Goal: Task Accomplishment & Management: Manage account settings

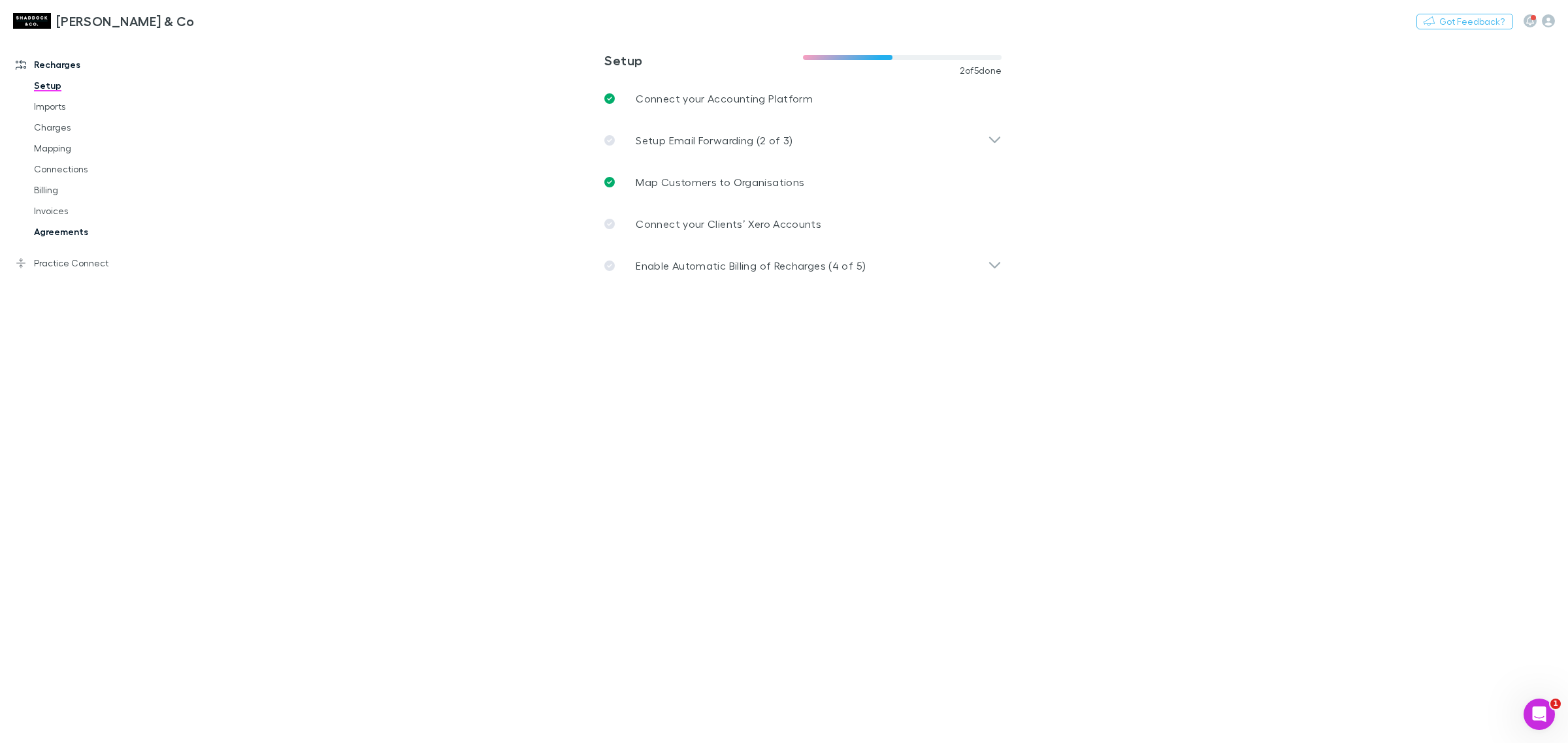
click at [70, 230] on link "Agreements" at bounding box center [103, 232] width 164 height 21
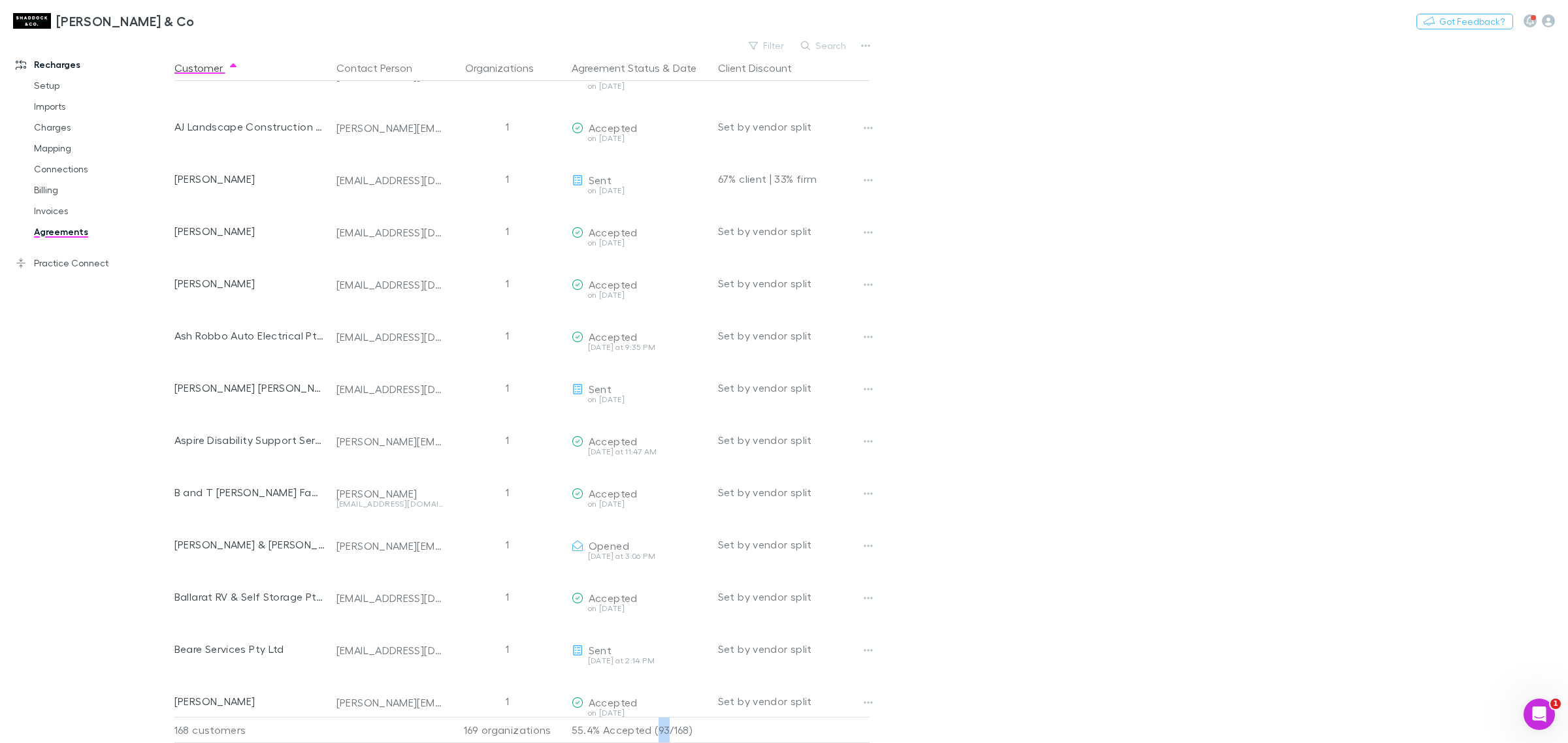
scroll to position [176, 0]
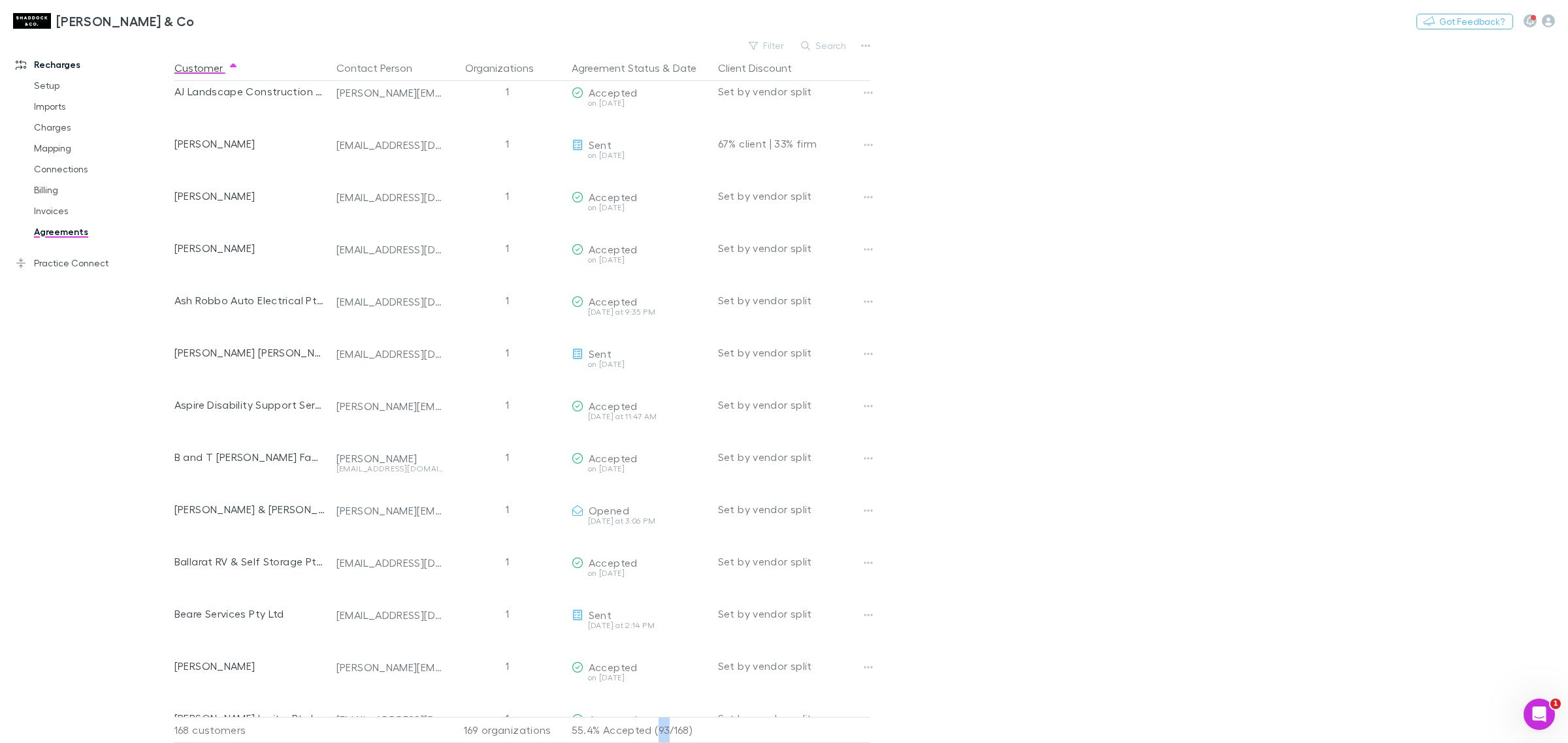
drag, startPoint x: 668, startPoint y: 720, endPoint x: 654, endPoint y: 720, distance: 14.0
click at [654, 720] on p "55.4% Accepted (93/168)" at bounding box center [640, 730] width 136 height 25
click at [671, 723] on p "55.4% Accepted (93/168)" at bounding box center [640, 730] width 136 height 25
click at [63, 208] on link "Invoices" at bounding box center [103, 211] width 164 height 21
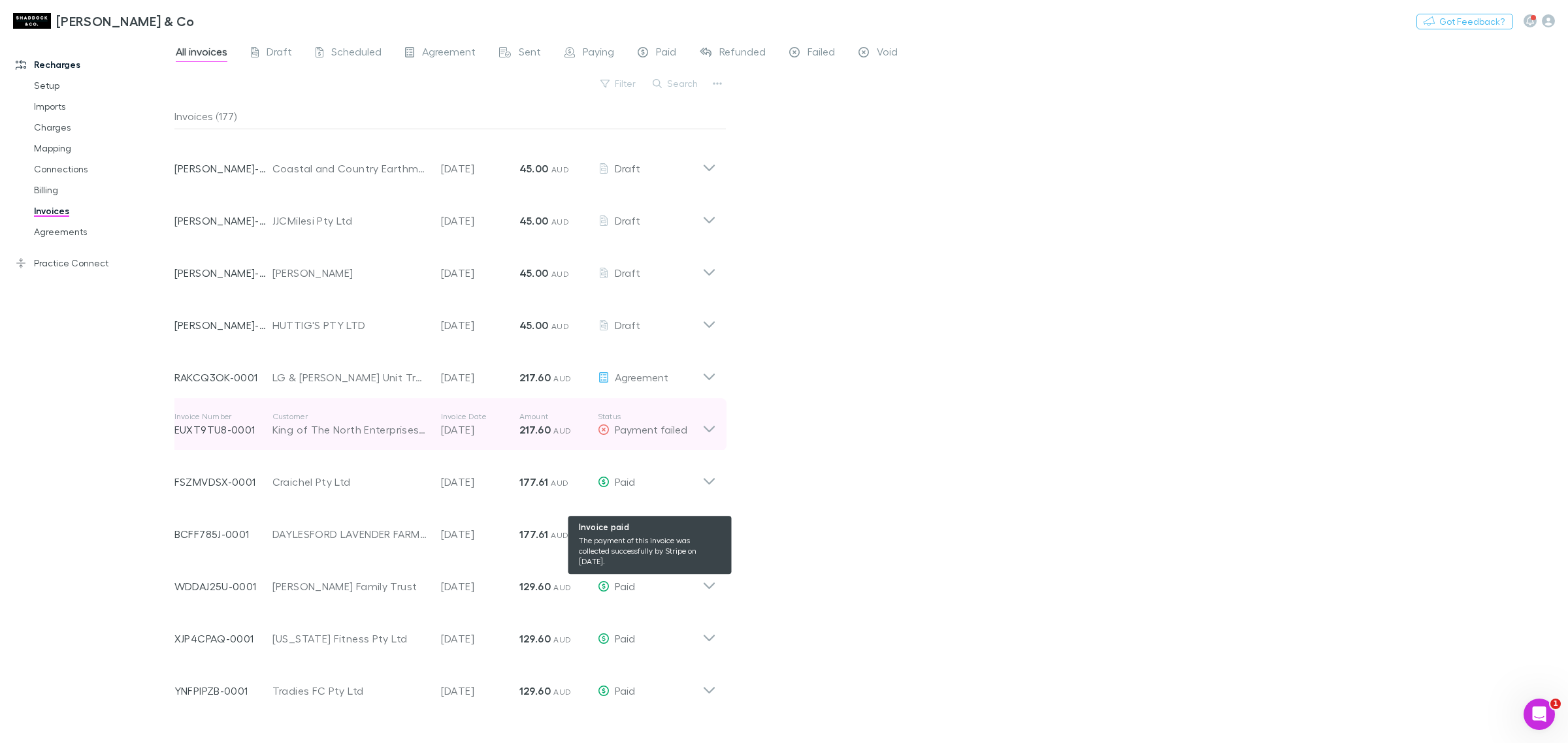
scroll to position [245, 0]
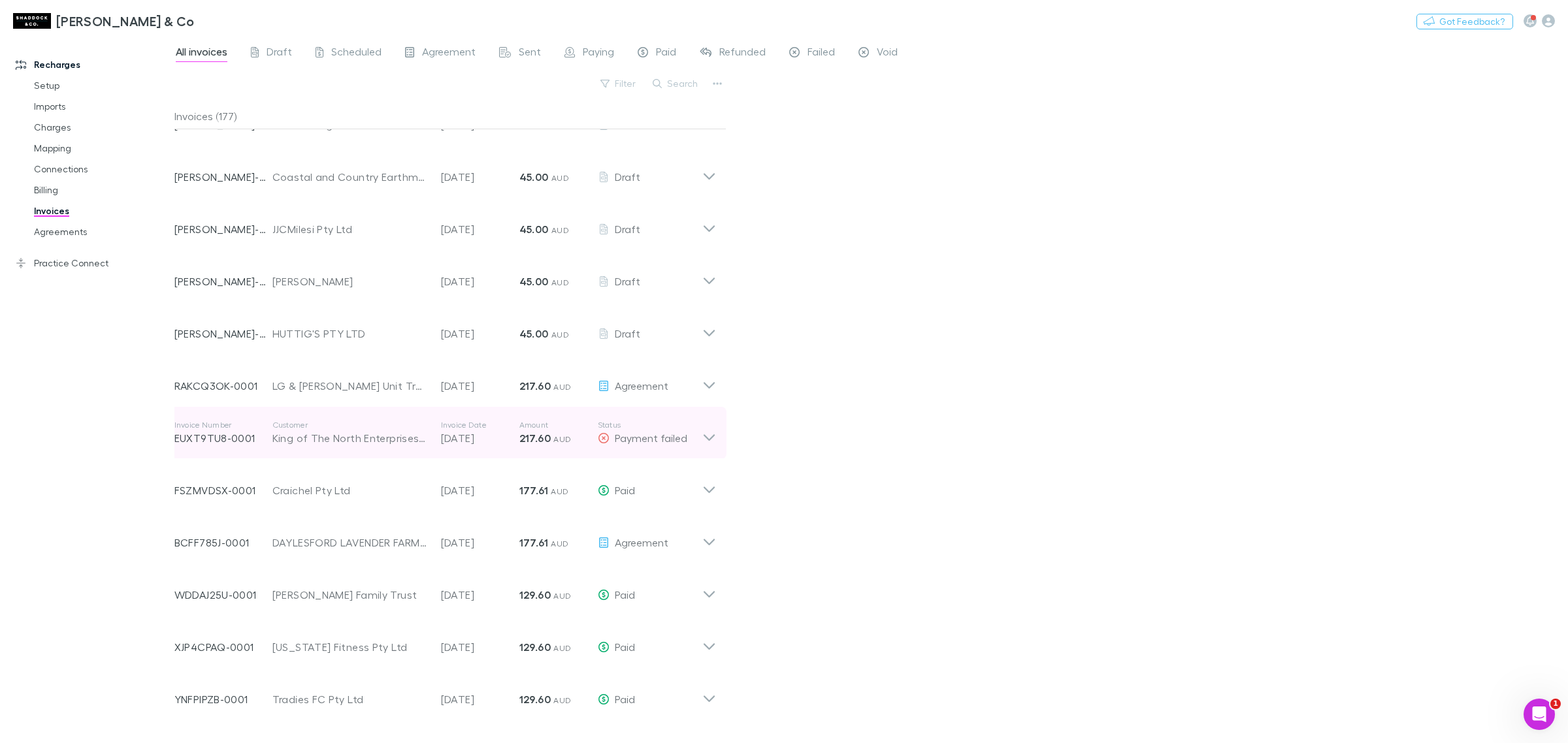
click at [716, 433] on div "Invoice Number EUXT9TU8-0001 Customer King of The North Enterprises Pty Ltd Inv…" at bounding box center [445, 433] width 563 height 53
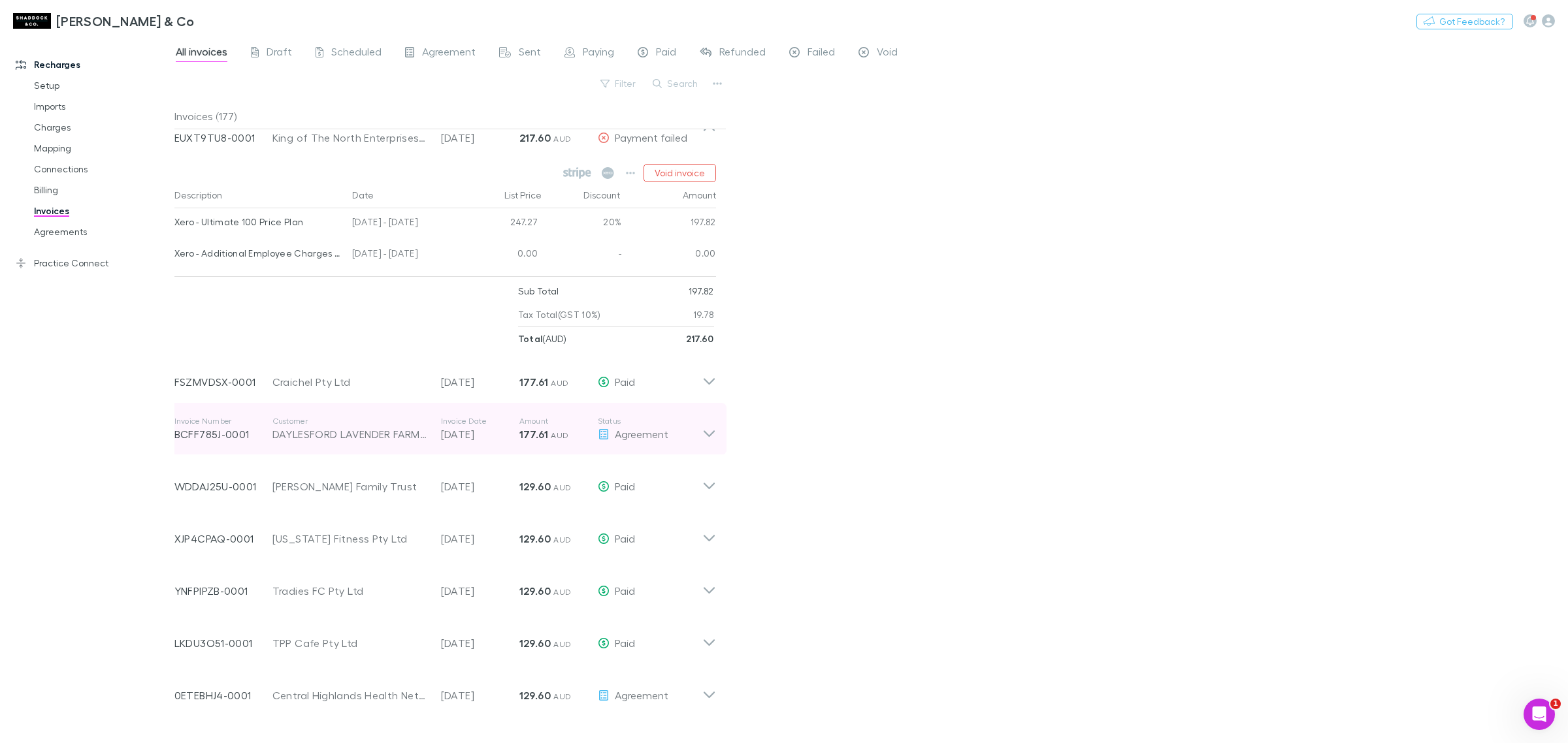
scroll to position [571, 0]
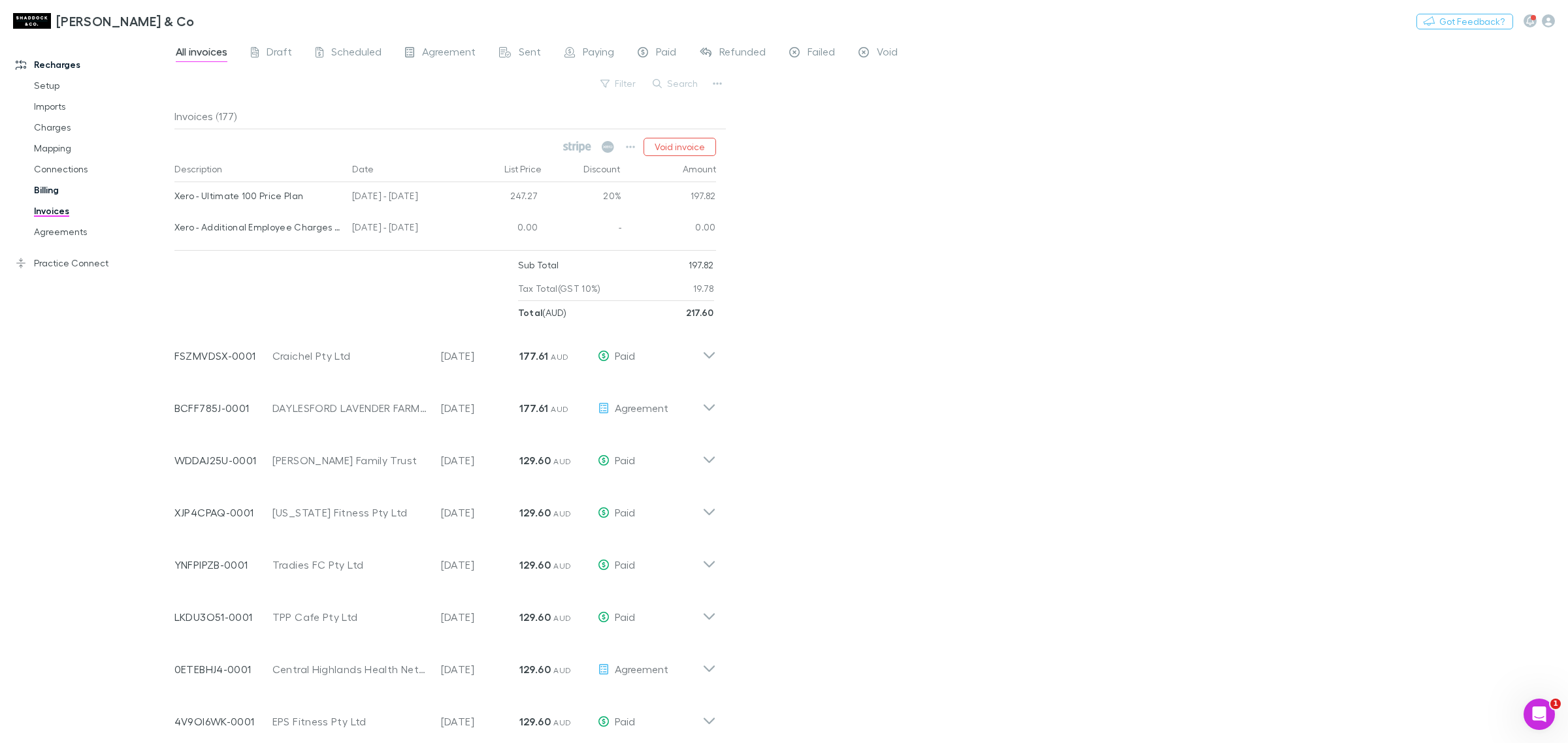
click at [57, 181] on link "Billing" at bounding box center [103, 190] width 164 height 21
